Goal: Information Seeking & Learning: Learn about a topic

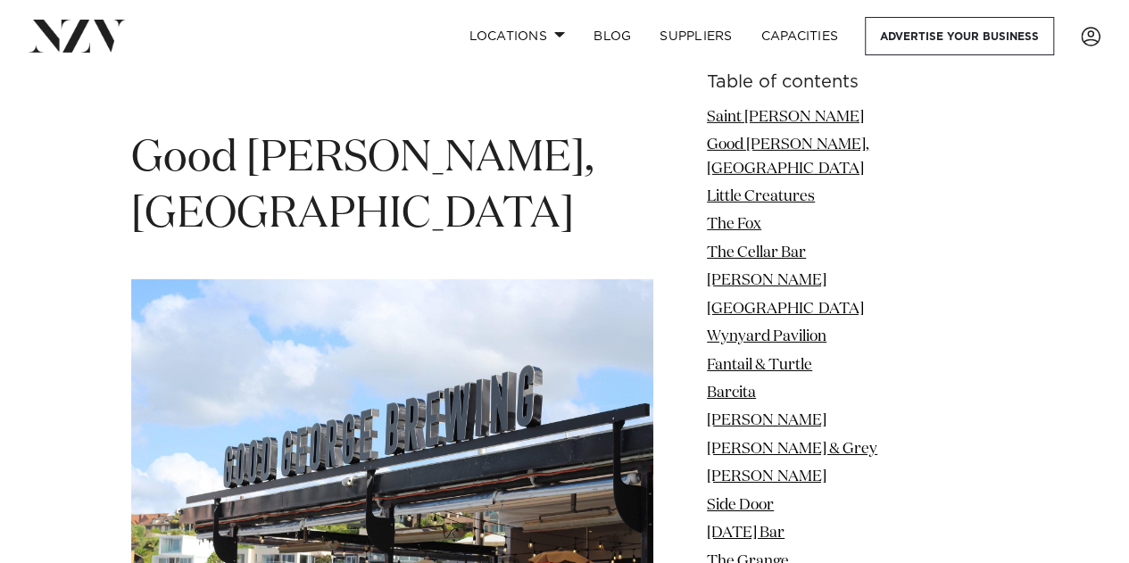
scroll to position [2813, 0]
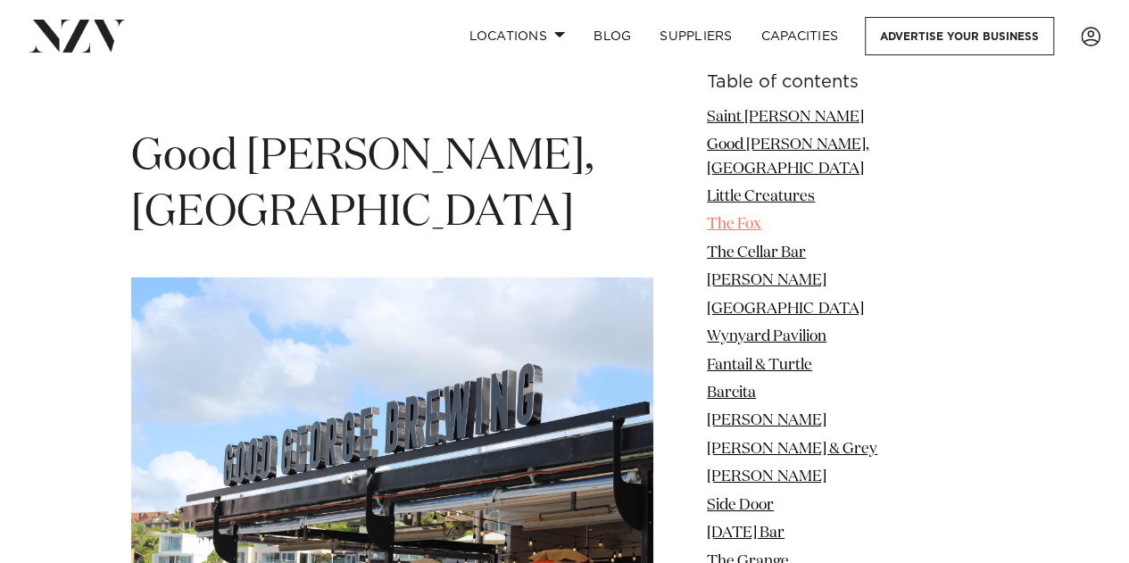
click at [762, 217] on link "The Fox" at bounding box center [734, 224] width 54 height 15
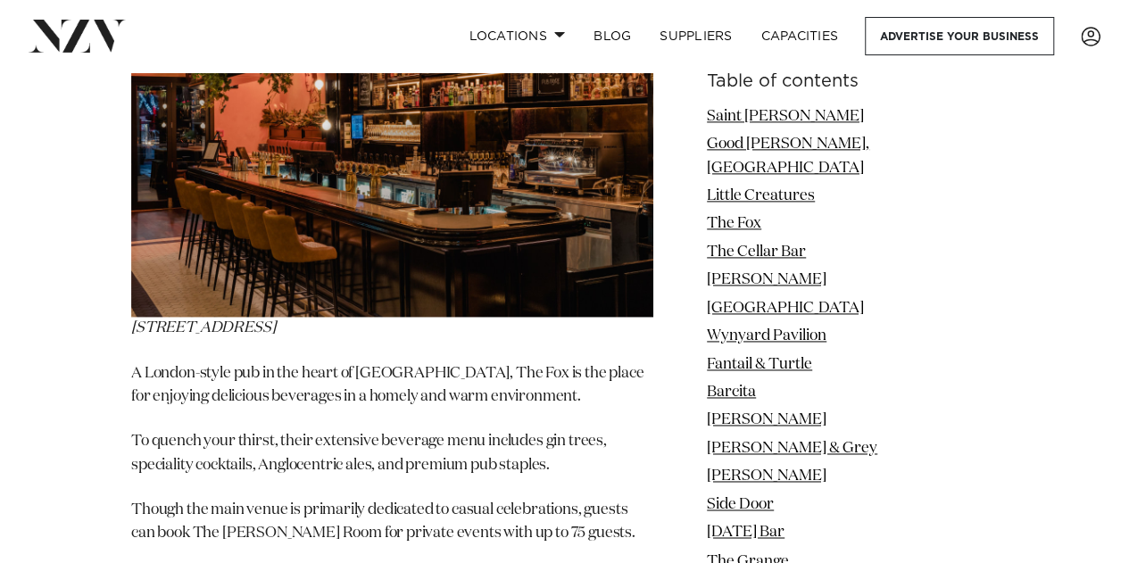
scroll to position [4518, 0]
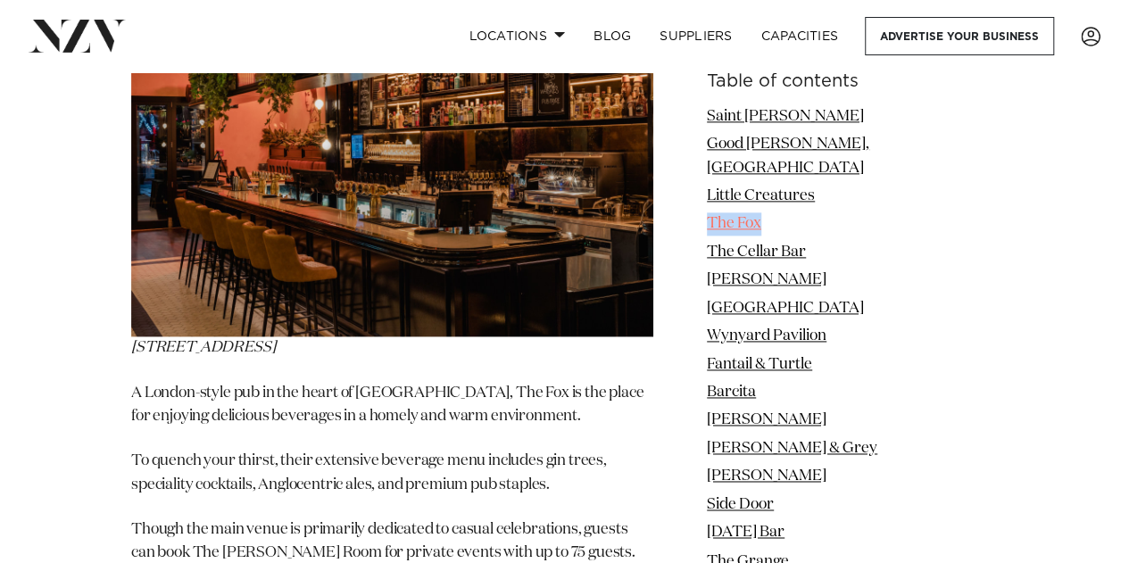
drag, startPoint x: 827, startPoint y: 196, endPoint x: 758, endPoint y: 203, distance: 69.1
click at [758, 213] on li "The Fox" at bounding box center [852, 224] width 291 height 23
copy link "The Fox"
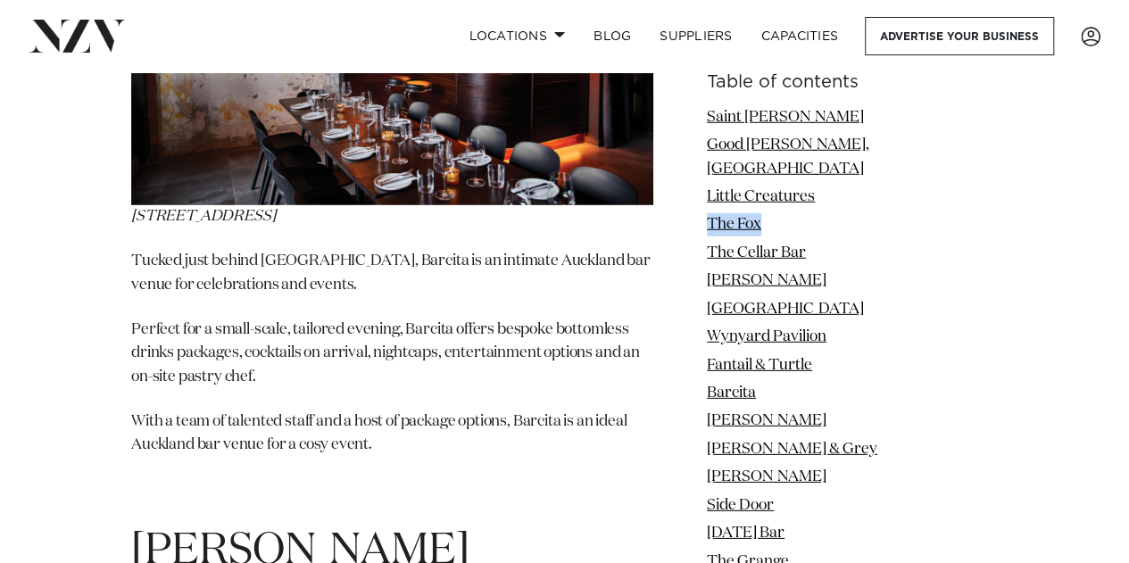
scroll to position [9216, 0]
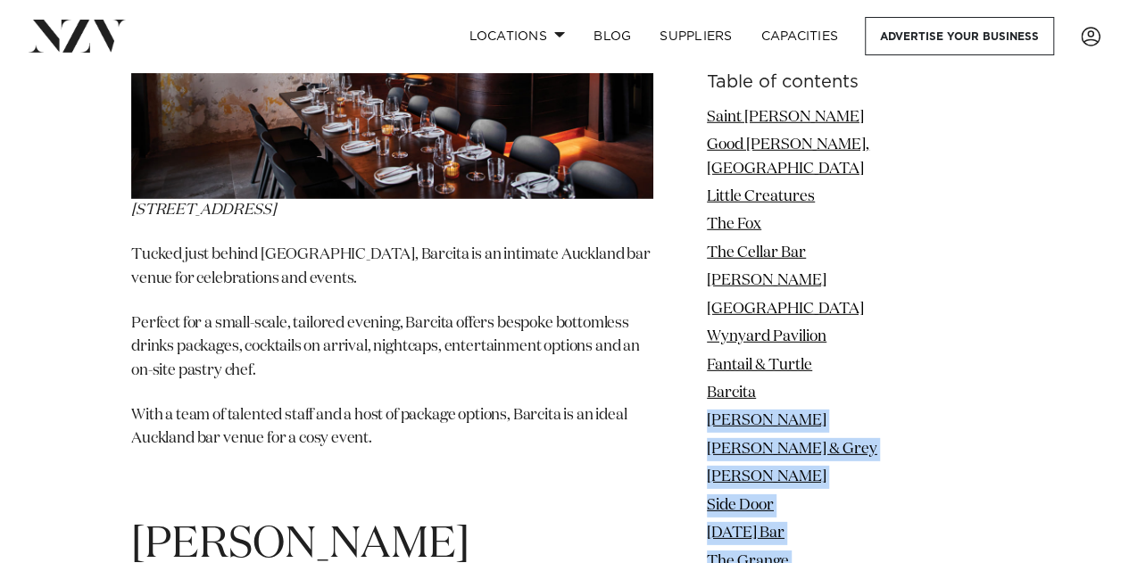
drag, startPoint x: 830, startPoint y: 367, endPoint x: 754, endPoint y: 372, distance: 76.1
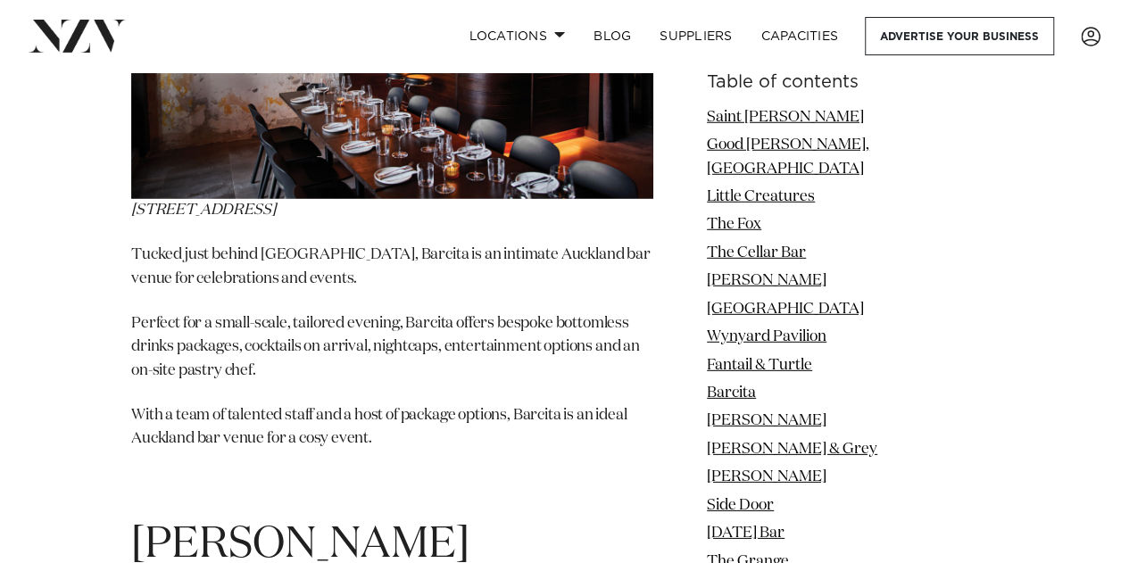
drag, startPoint x: 823, startPoint y: 385, endPoint x: 770, endPoint y: 367, distance: 56.5
click at [770, 367] on ul "Saint [PERSON_NAME] Good [PERSON_NAME], Mission Bay Little Creatures The Fox Th…" at bounding box center [852, 521] width 291 height 833
click at [835, 381] on li "Barcita" at bounding box center [852, 392] width 291 height 23
drag, startPoint x: 813, startPoint y: 367, endPoint x: 758, endPoint y: 374, distance: 55.8
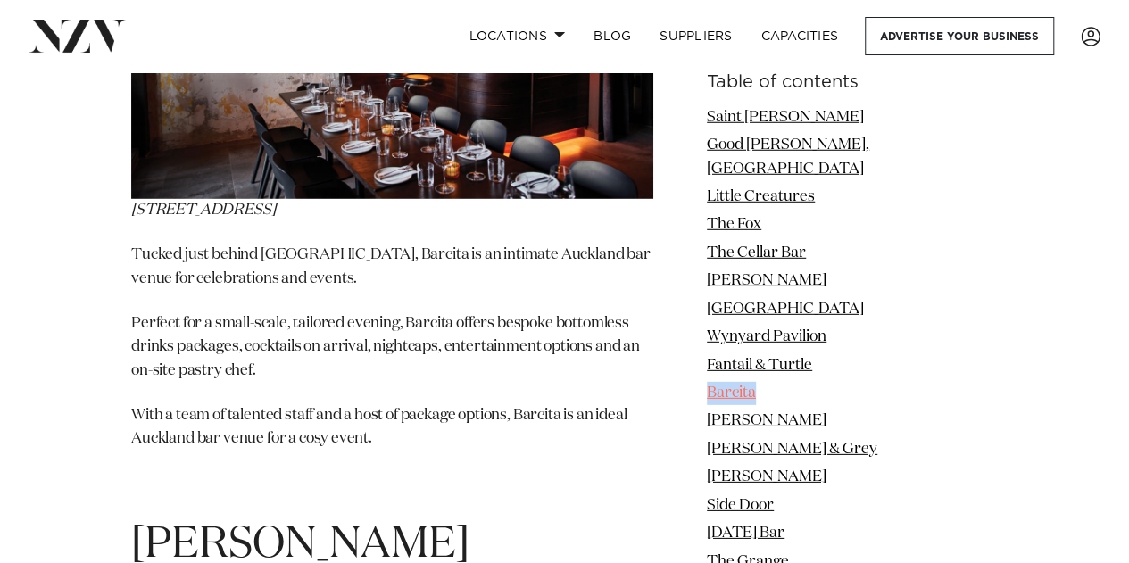
click at [758, 381] on li "Barcita" at bounding box center [852, 392] width 291 height 23
copy link "Barcita"
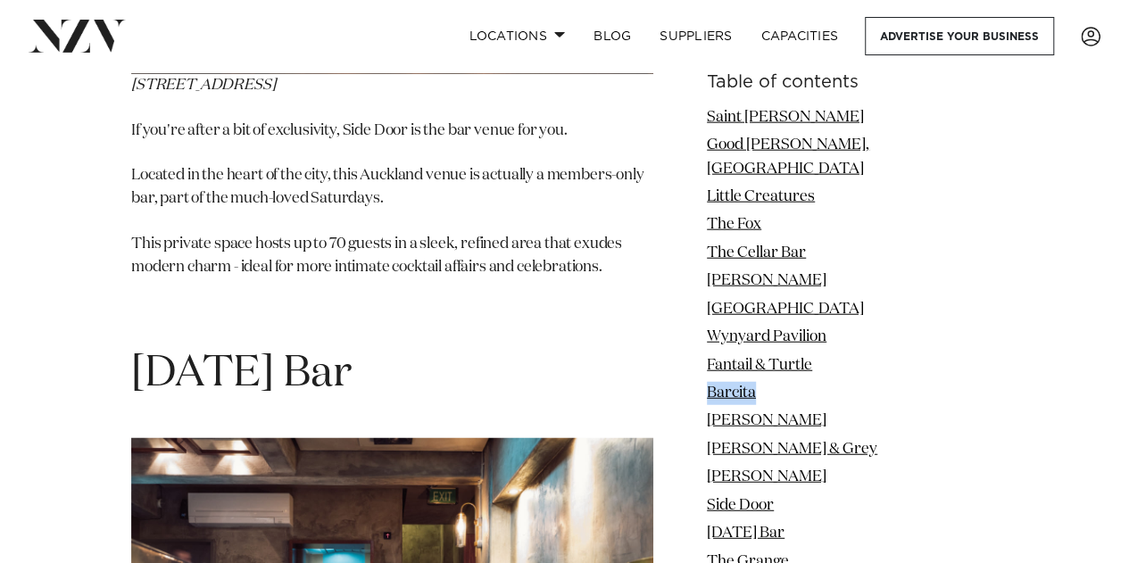
scroll to position [12230, 0]
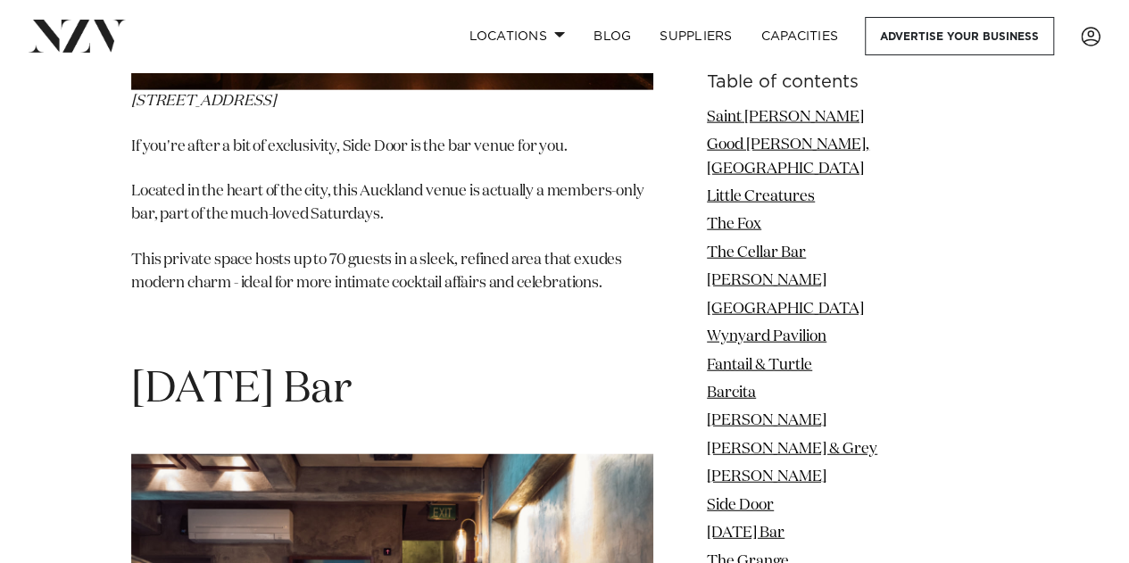
click at [646, 159] on p "If you're after a bit of exclusivity, Side Door is the bar venue for you." at bounding box center [392, 147] width 522 height 23
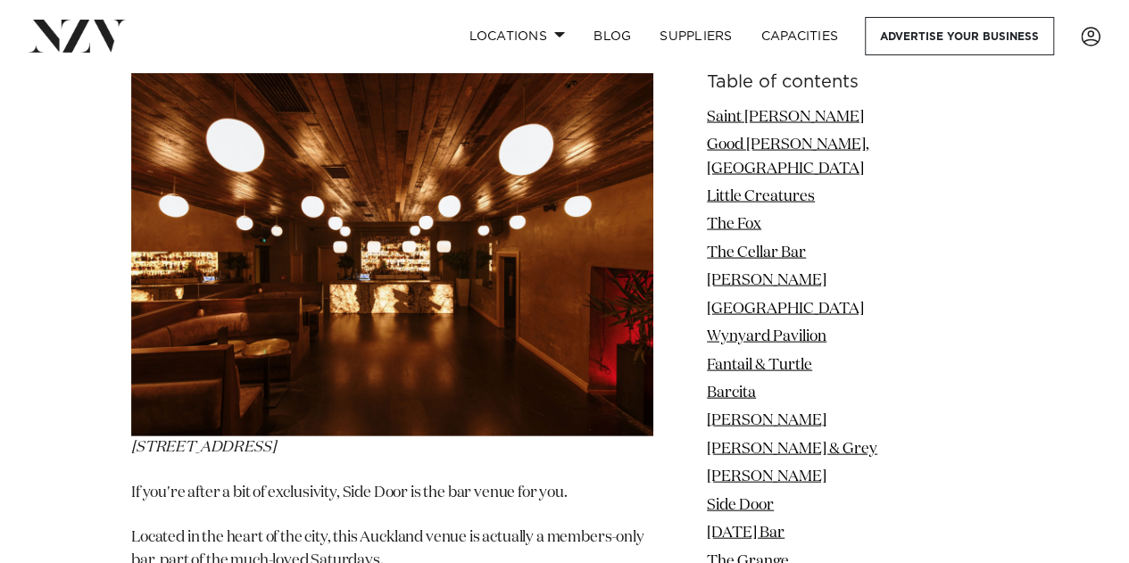
scroll to position [11915, 0]
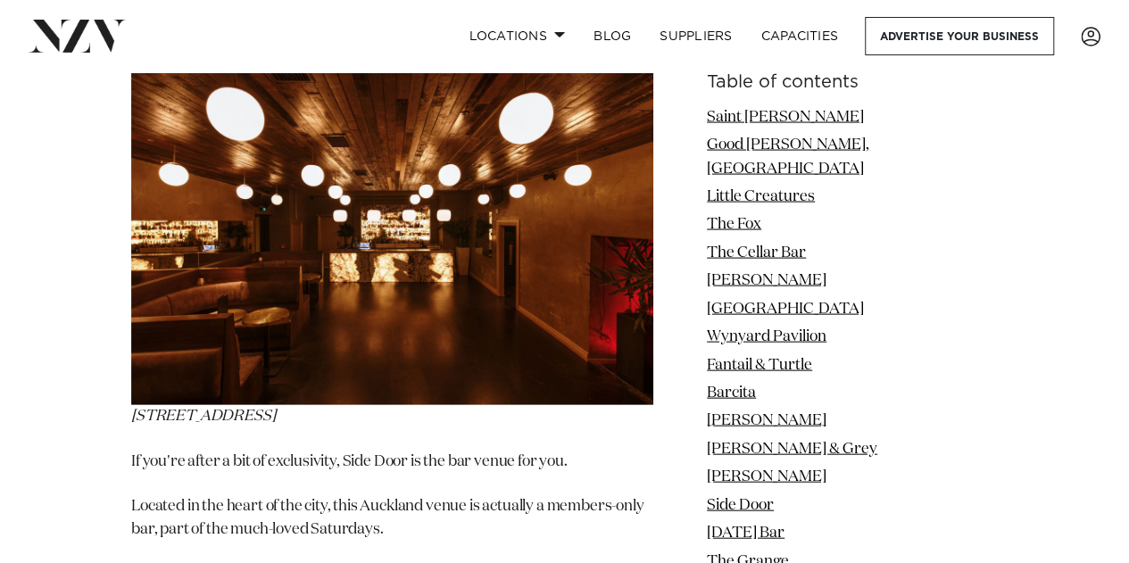
click at [866, 354] on li "Fantail & Turtle" at bounding box center [852, 365] width 291 height 23
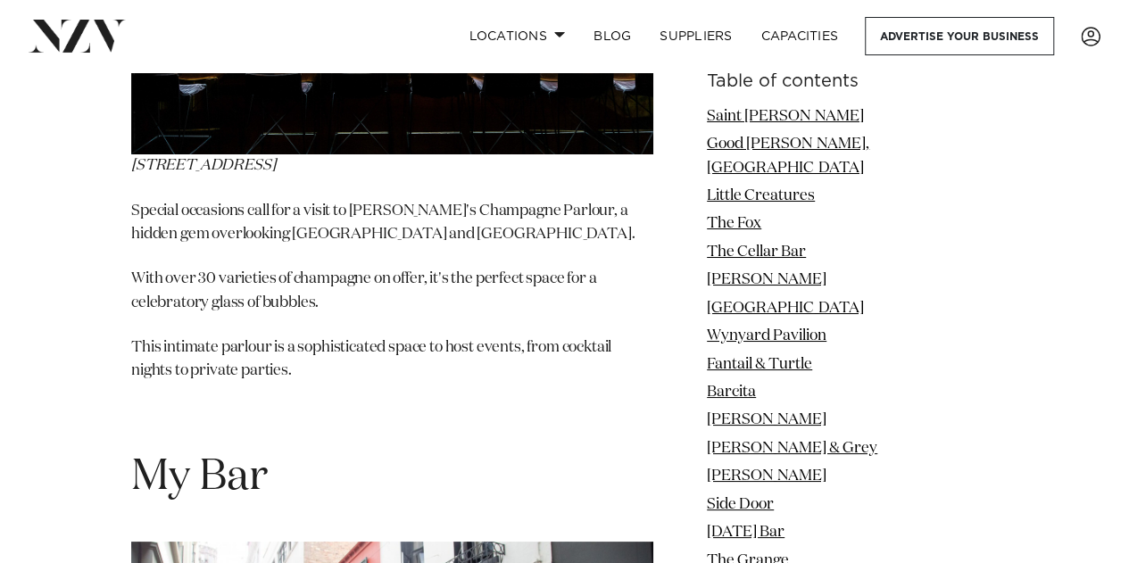
scroll to position [16765, 0]
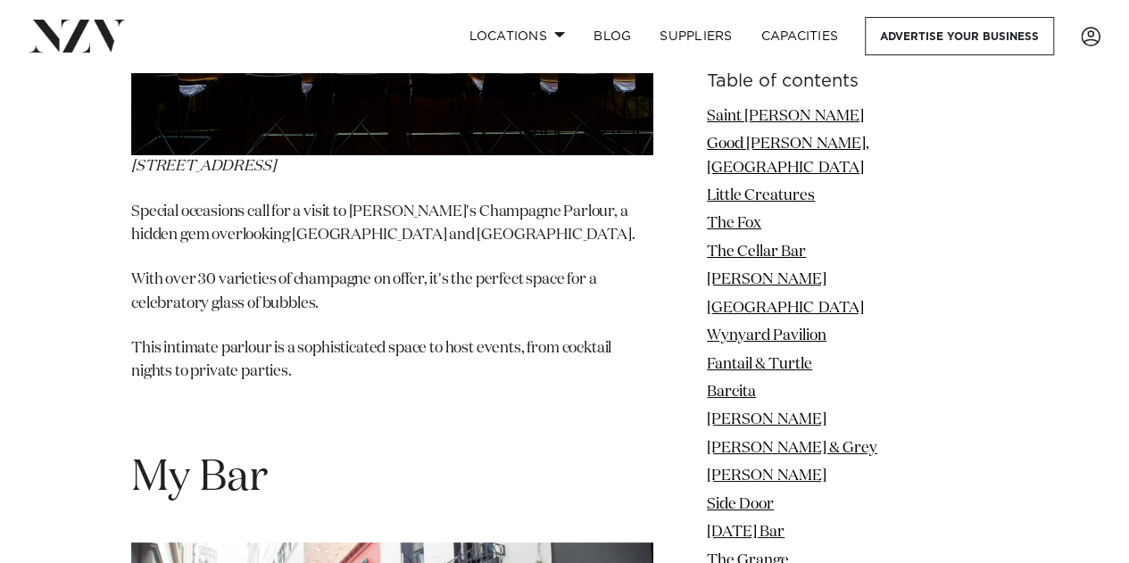
drag, startPoint x: 325, startPoint y: 163, endPoint x: 138, endPoint y: 143, distance: 187.7
copy span "Seafarers"
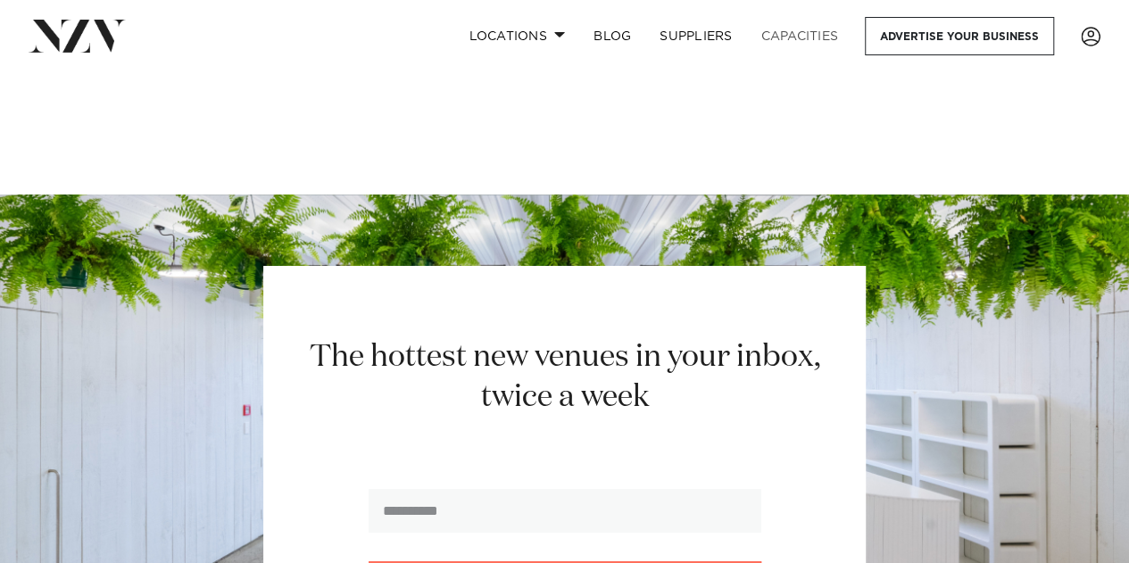
scroll to position [23510, 0]
